Goal: Task Accomplishment & Management: Manage account settings

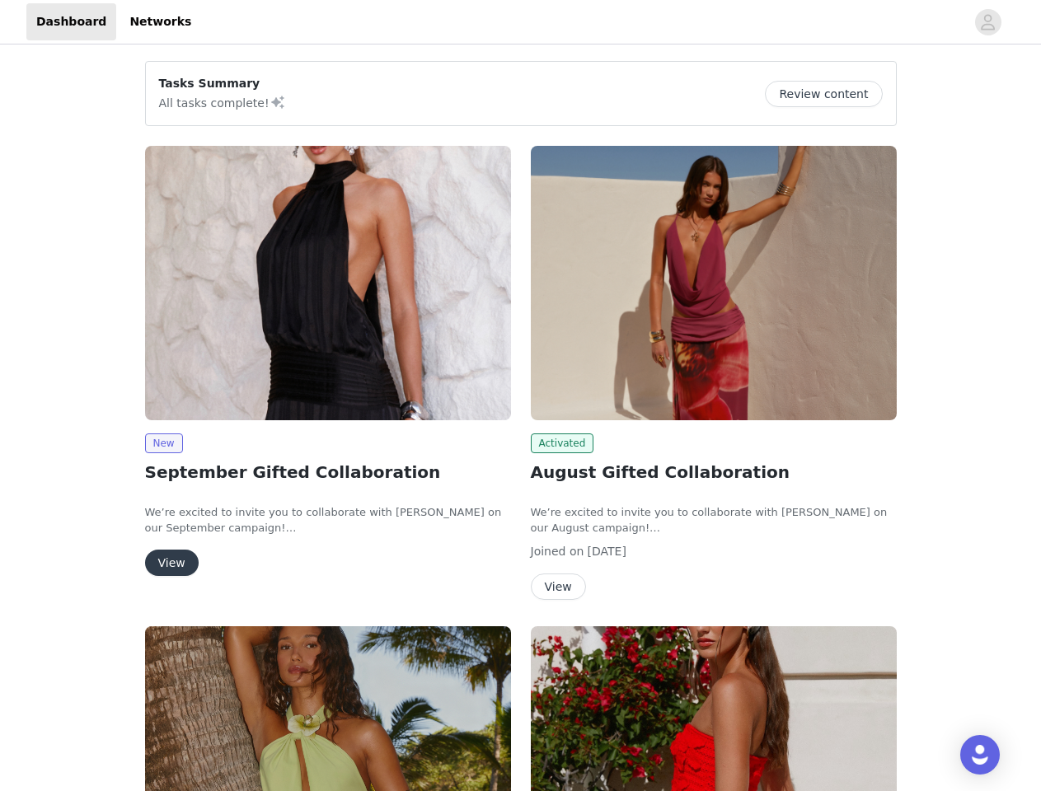
click at [521, 396] on div "Activated August Gifted Collaboration We’re excited to invite you to collaborat…" at bounding box center [714, 376] width 386 height 481
click at [520, 22] on div at bounding box center [583, 21] width 764 height 37
click at [988, 22] on icon "avatar" at bounding box center [988, 22] width 16 height 26
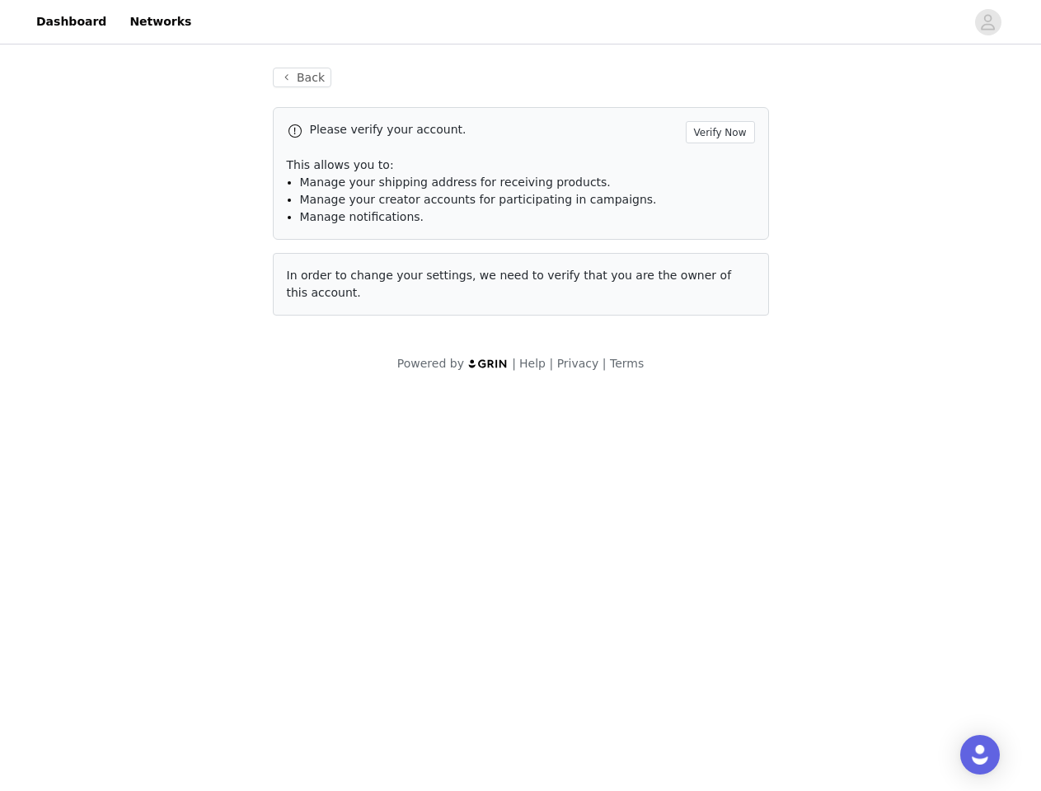
click at [328, 283] on span "In order to change your settings, we need to verify that you are the owner of t…" at bounding box center [509, 284] width 445 height 31
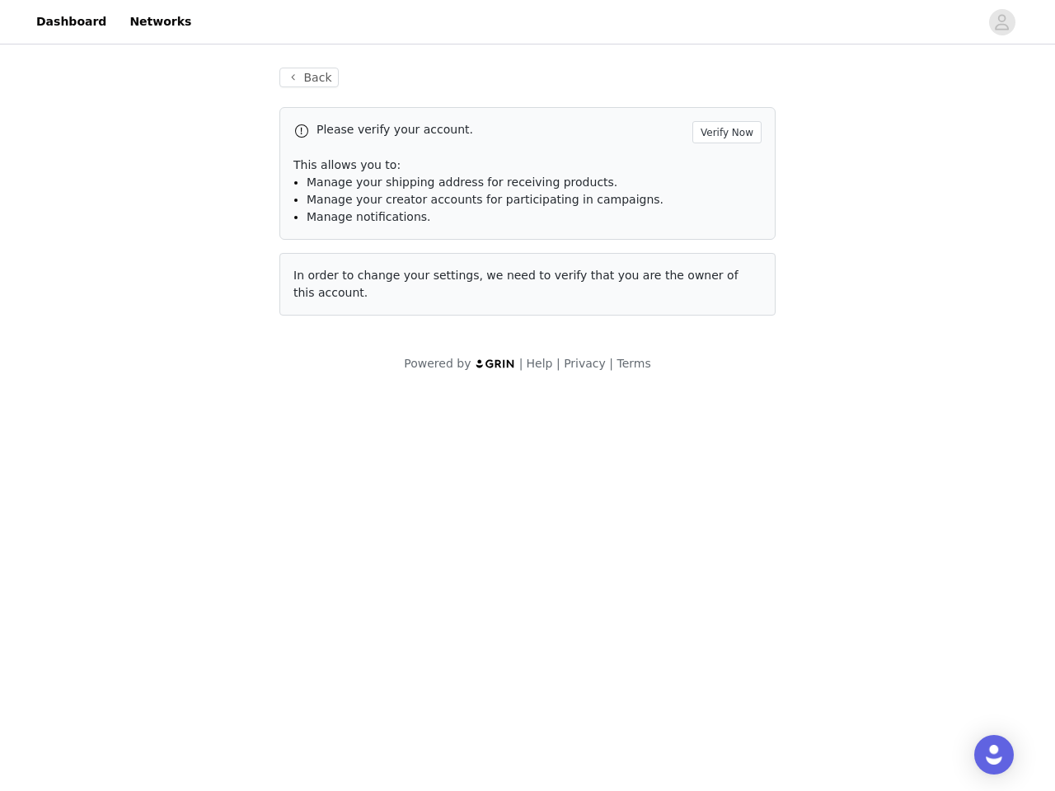
click at [163, 444] on body "Dashboard Networks Back Please verify your account. Verify Now This allows you …" at bounding box center [527, 395] width 1055 height 791
click at [171, 563] on body "Dashboard Networks Back Please verify your account. Verify Now This allows you …" at bounding box center [527, 395] width 1055 height 791
click at [714, 283] on span "In order to change your settings, we need to verify that you are the owner of t…" at bounding box center [515, 284] width 445 height 31
click at [560, 444] on body "Dashboard Networks Back Please verify your account. Verify Now This allows you …" at bounding box center [527, 395] width 1055 height 791
click at [557, 587] on body "Dashboard Networks Back Please verify your account. Verify Now This allows you …" at bounding box center [527, 395] width 1055 height 791
